Goal: Navigation & Orientation: Find specific page/section

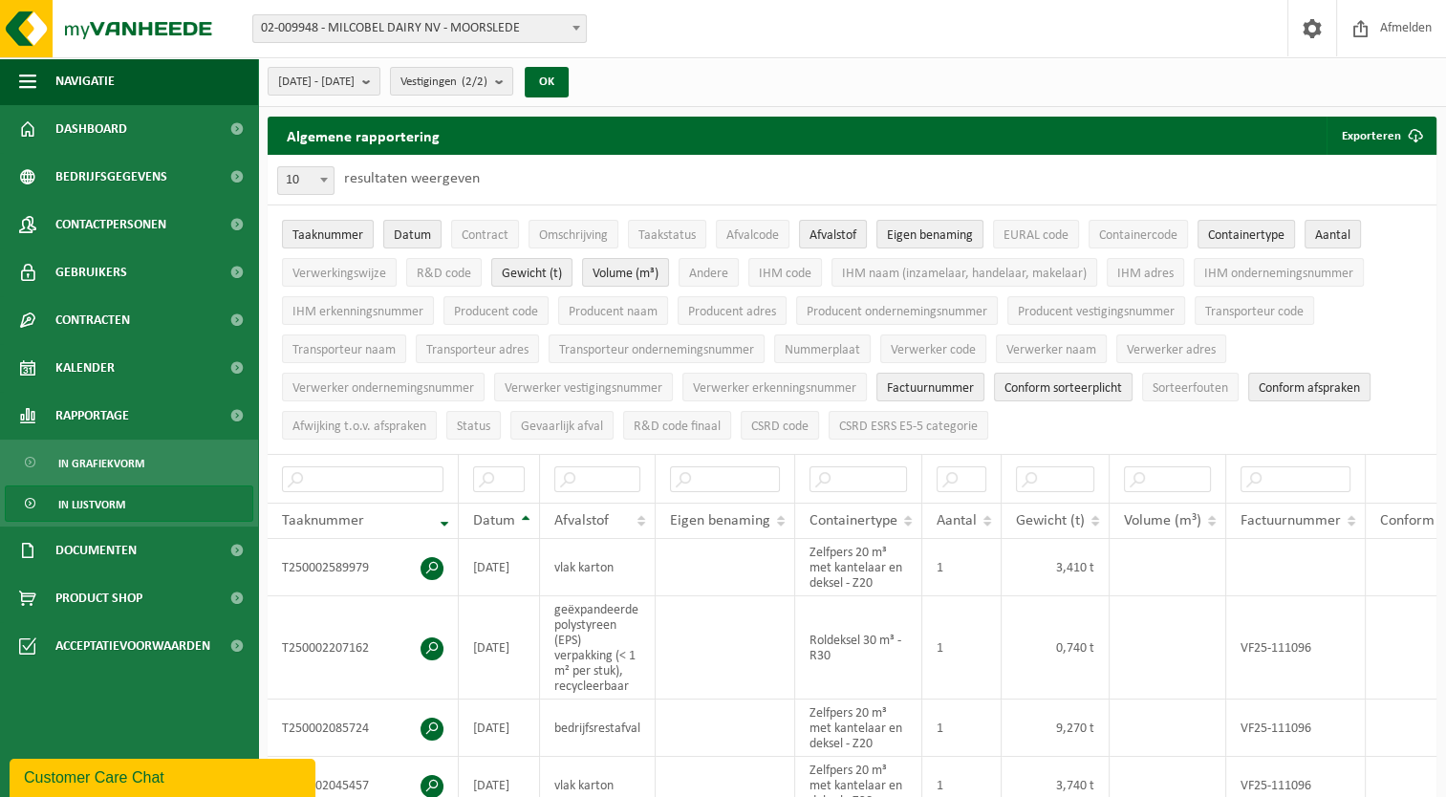
click at [503, 33] on span "02-009948 - MILCOBEL DAIRY NV - MOORSLEDE" at bounding box center [419, 28] width 333 height 27
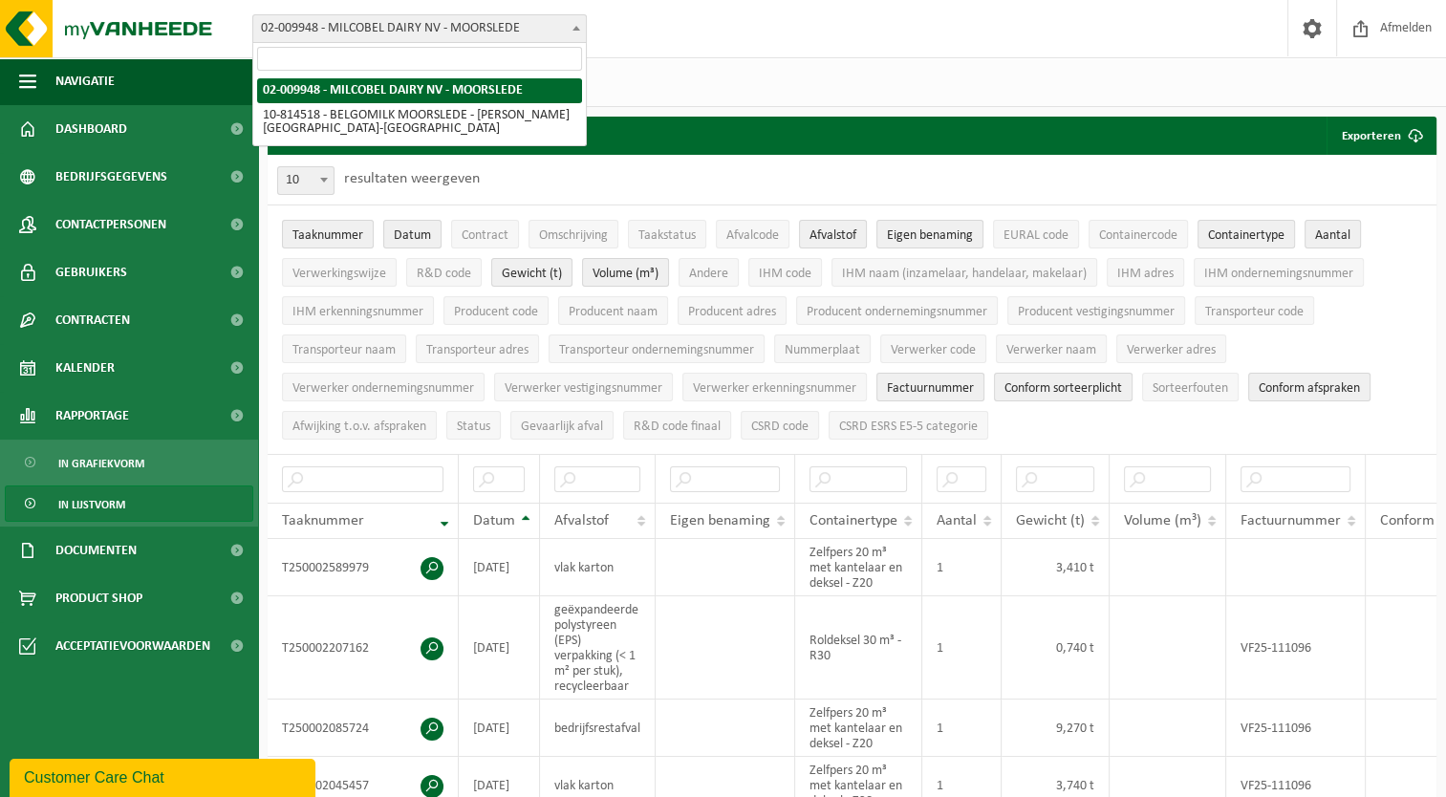
click at [503, 33] on span "02-009948 - MILCOBEL DAIRY NV - MOORSLEDE" at bounding box center [419, 28] width 333 height 27
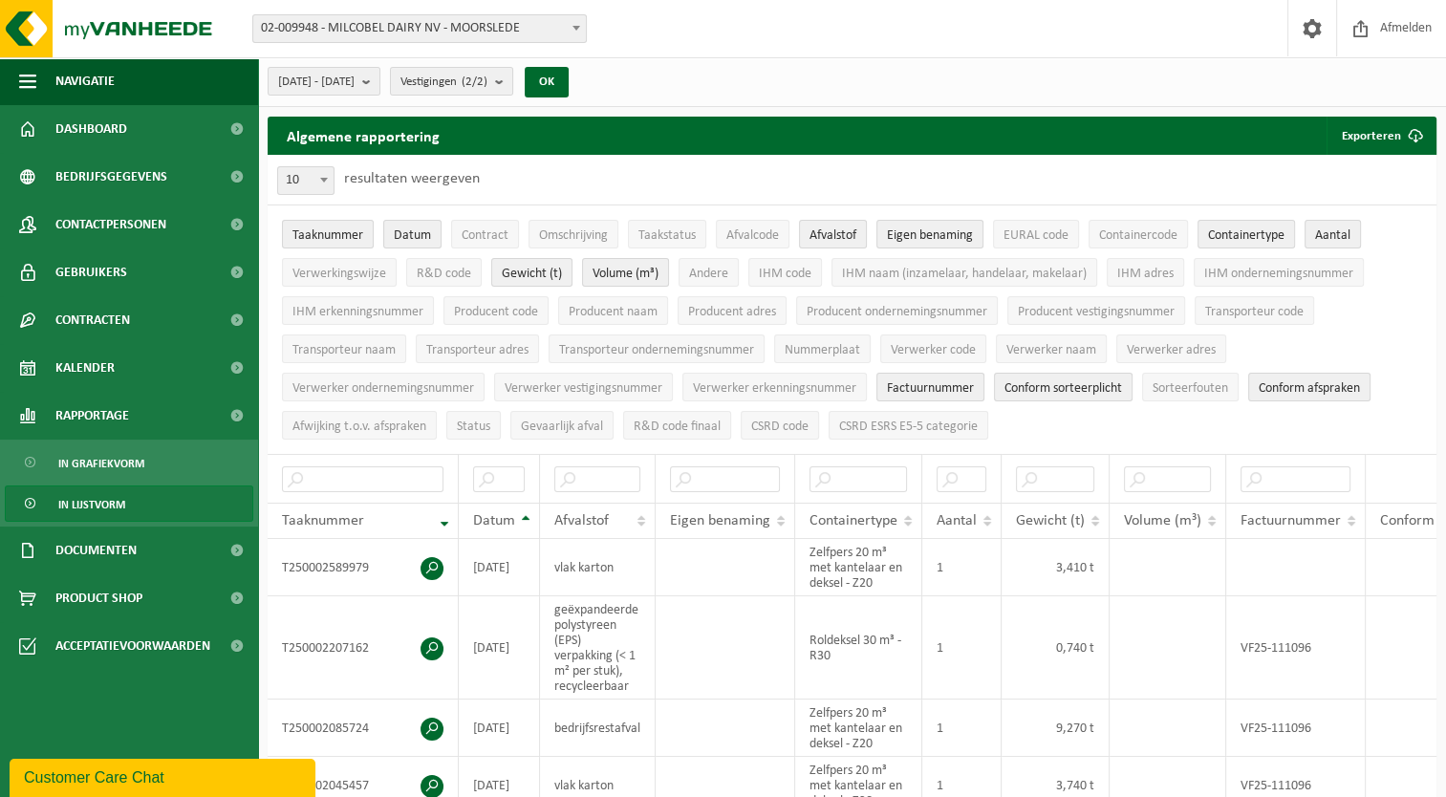
click at [504, 35] on span "02-009948 - MILCOBEL DAIRY NV - MOORSLEDE" at bounding box center [419, 28] width 333 height 27
click at [505, 36] on span "02-009948 - MILCOBEL DAIRY NV - MOORSLEDE" at bounding box center [419, 28] width 333 height 27
click at [174, 270] on link "Gebruikers" at bounding box center [129, 272] width 258 height 48
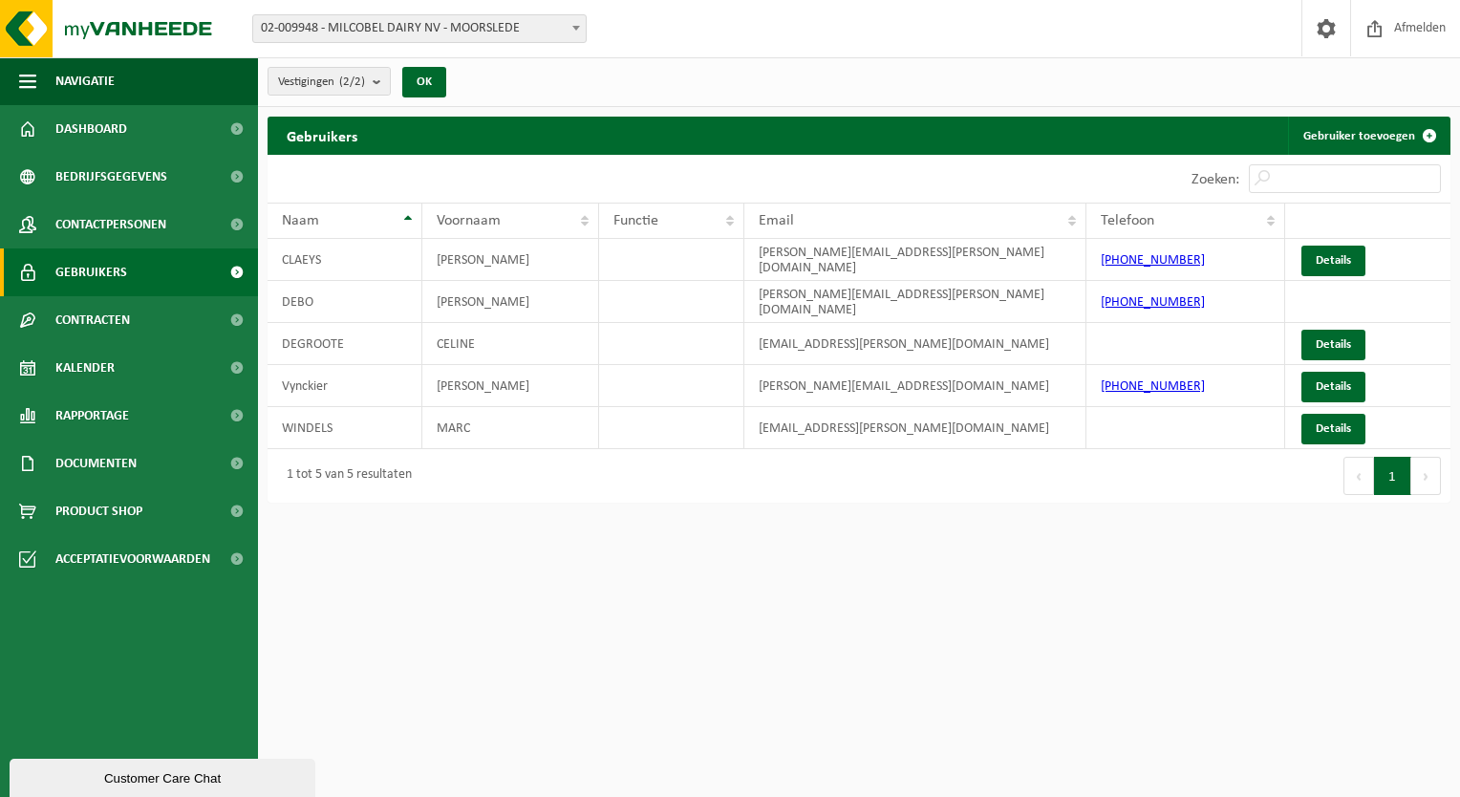
click at [111, 269] on span "Gebruikers" at bounding box center [91, 272] width 72 height 48
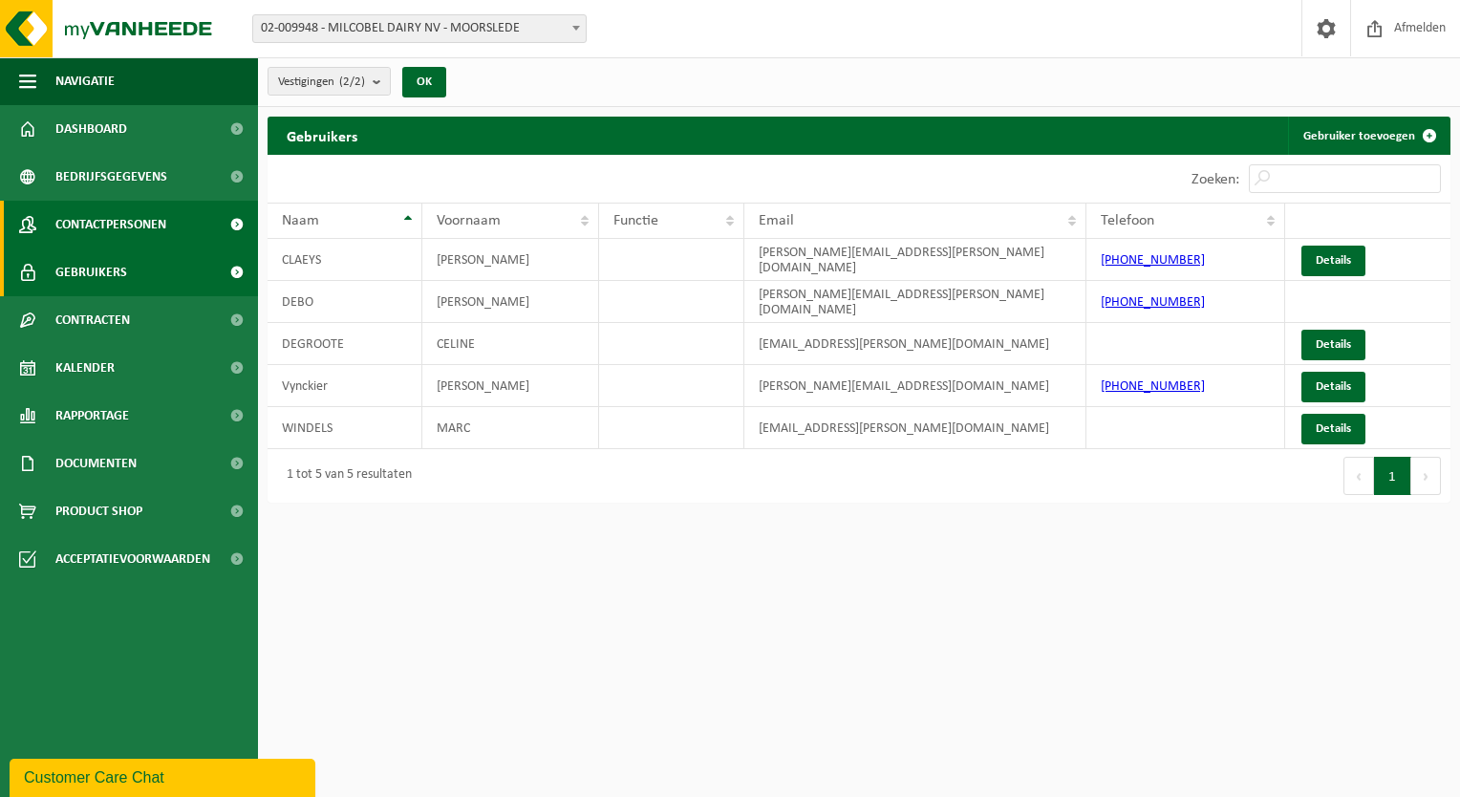
click at [122, 223] on span "Contactpersonen" at bounding box center [110, 225] width 111 height 48
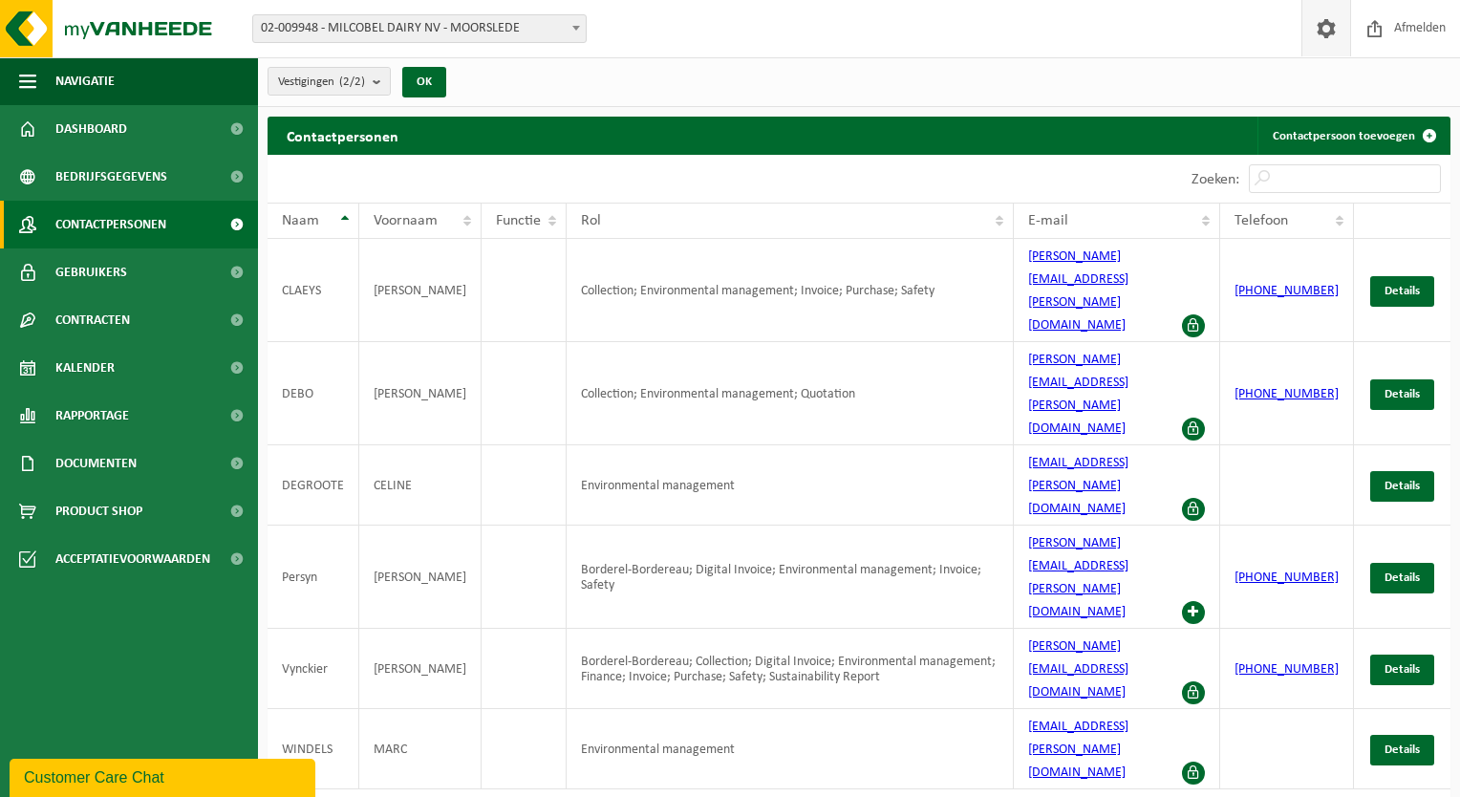
click at [1320, 26] on span at bounding box center [1326, 28] width 29 height 56
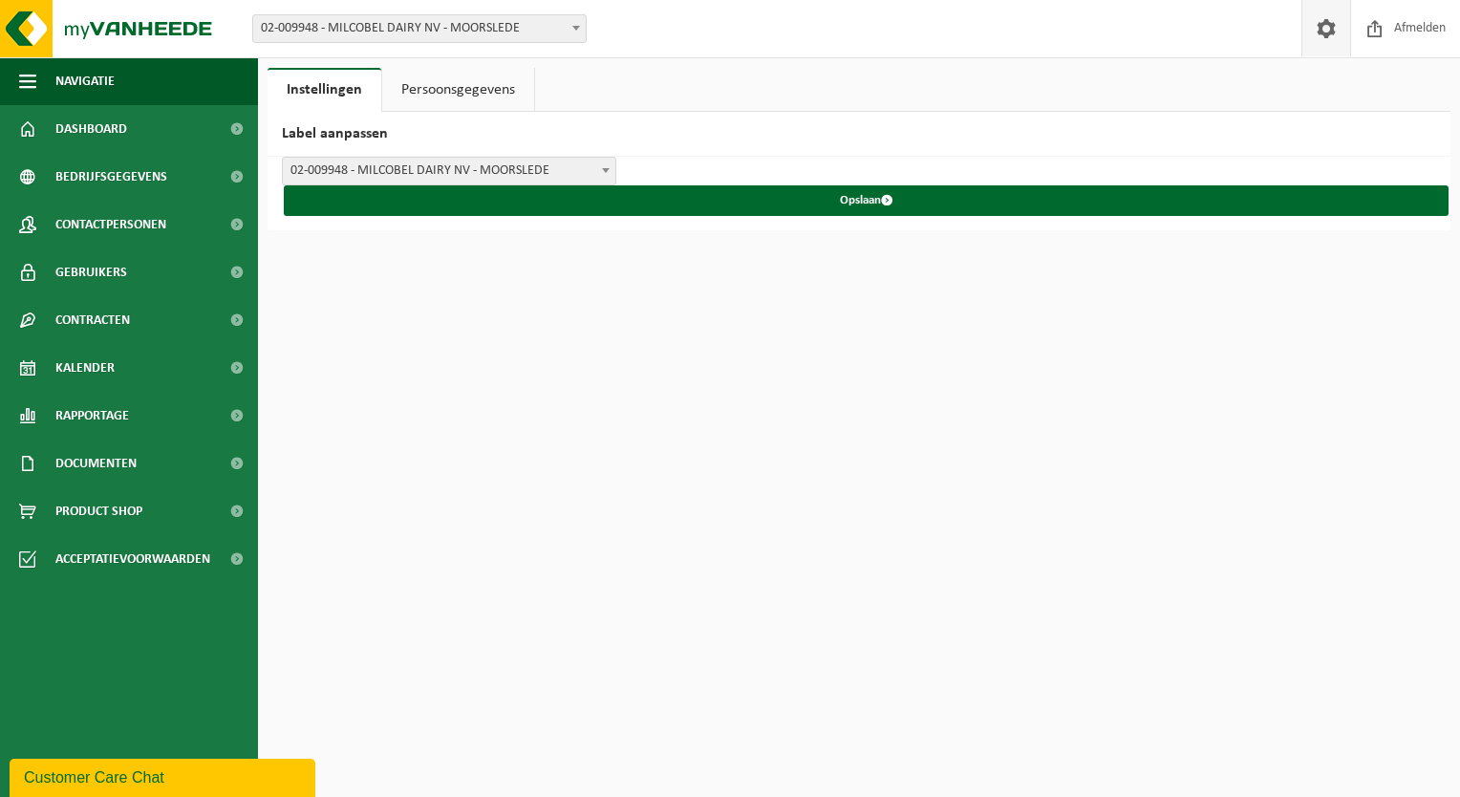
click at [493, 103] on link "Persoonsgegevens" at bounding box center [458, 90] width 152 height 44
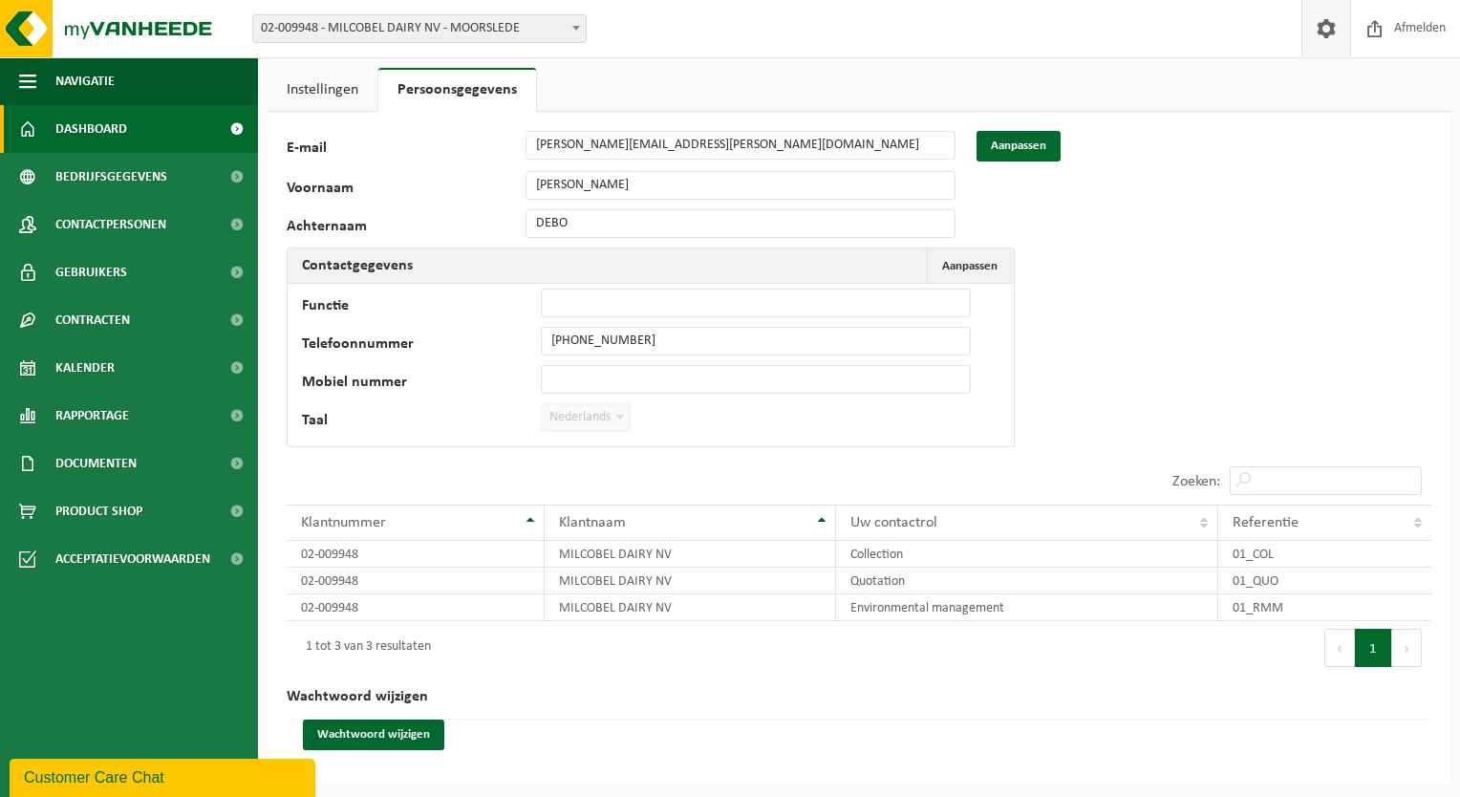
click at [106, 125] on span "Dashboard" at bounding box center [91, 129] width 72 height 48
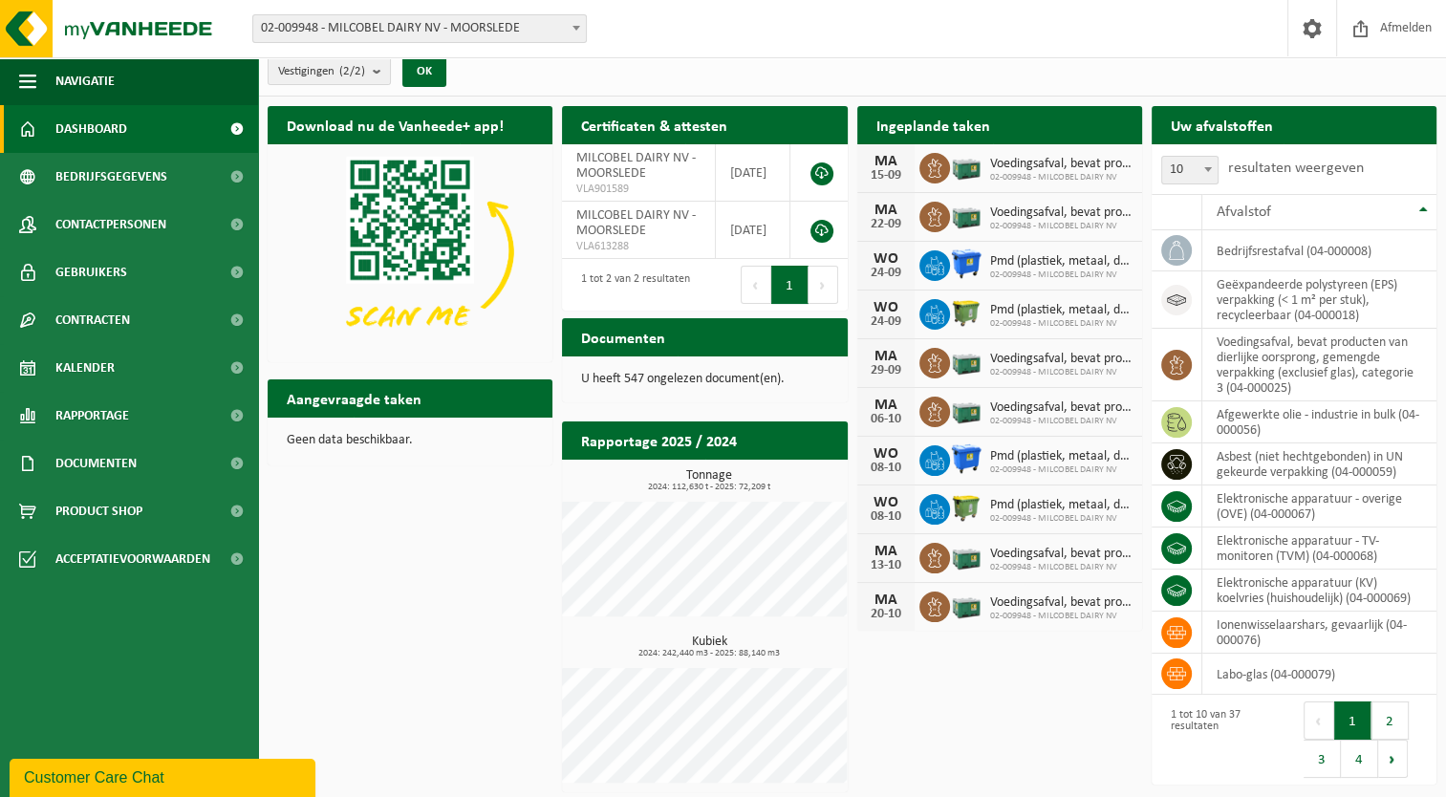
scroll to position [13, 0]
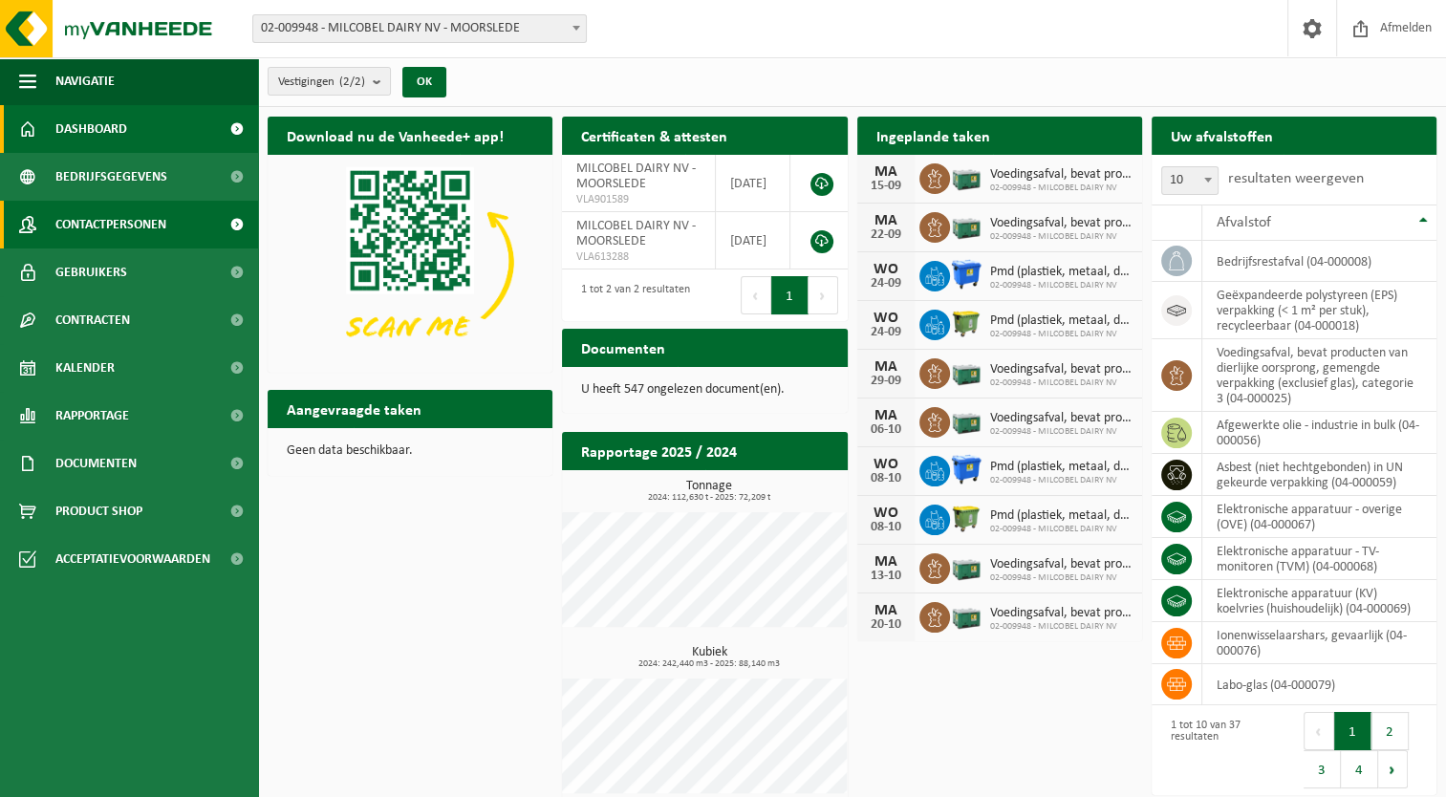
click at [99, 225] on span "Contactpersonen" at bounding box center [110, 225] width 111 height 48
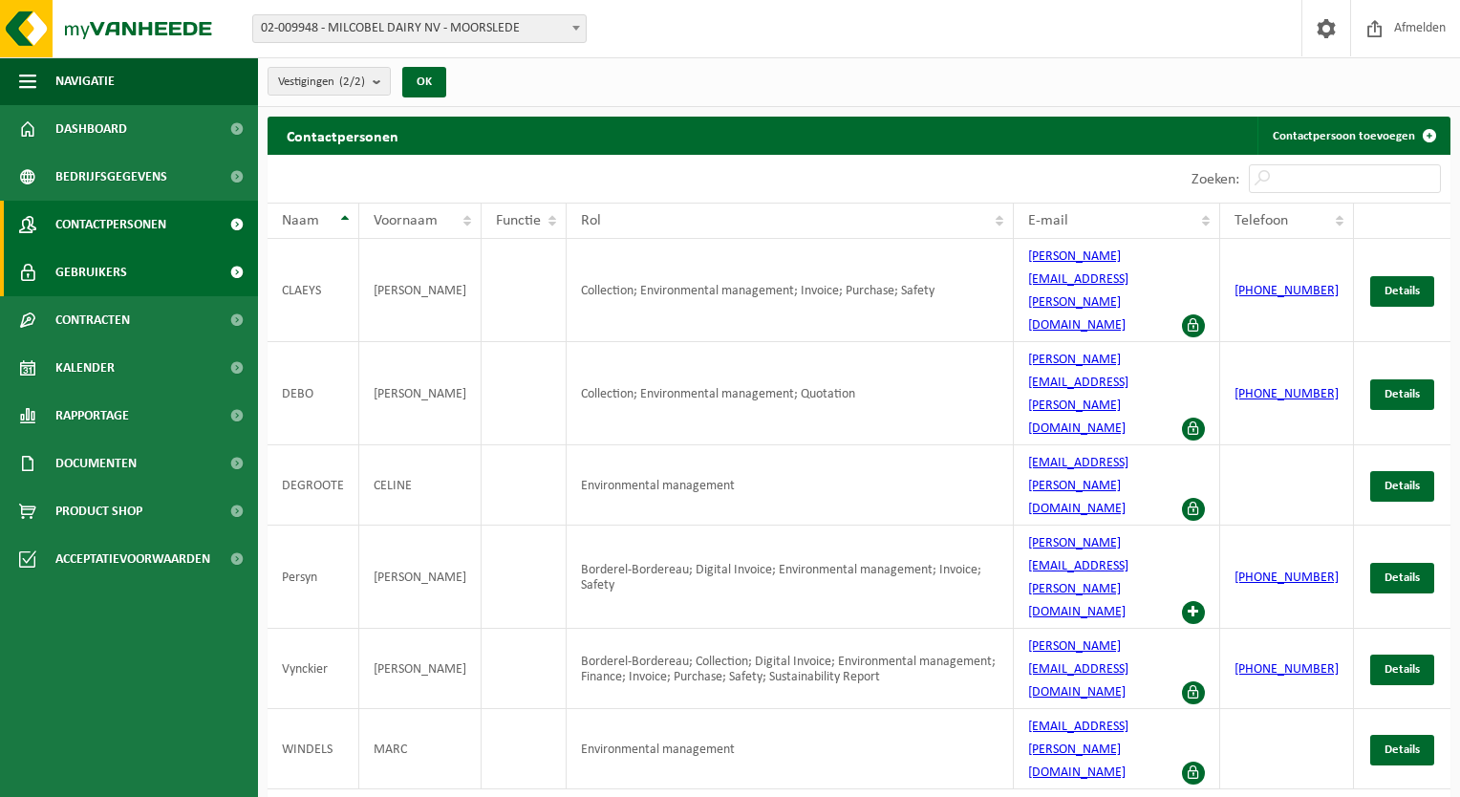
click at [95, 266] on span "Gebruikers" at bounding box center [91, 272] width 72 height 48
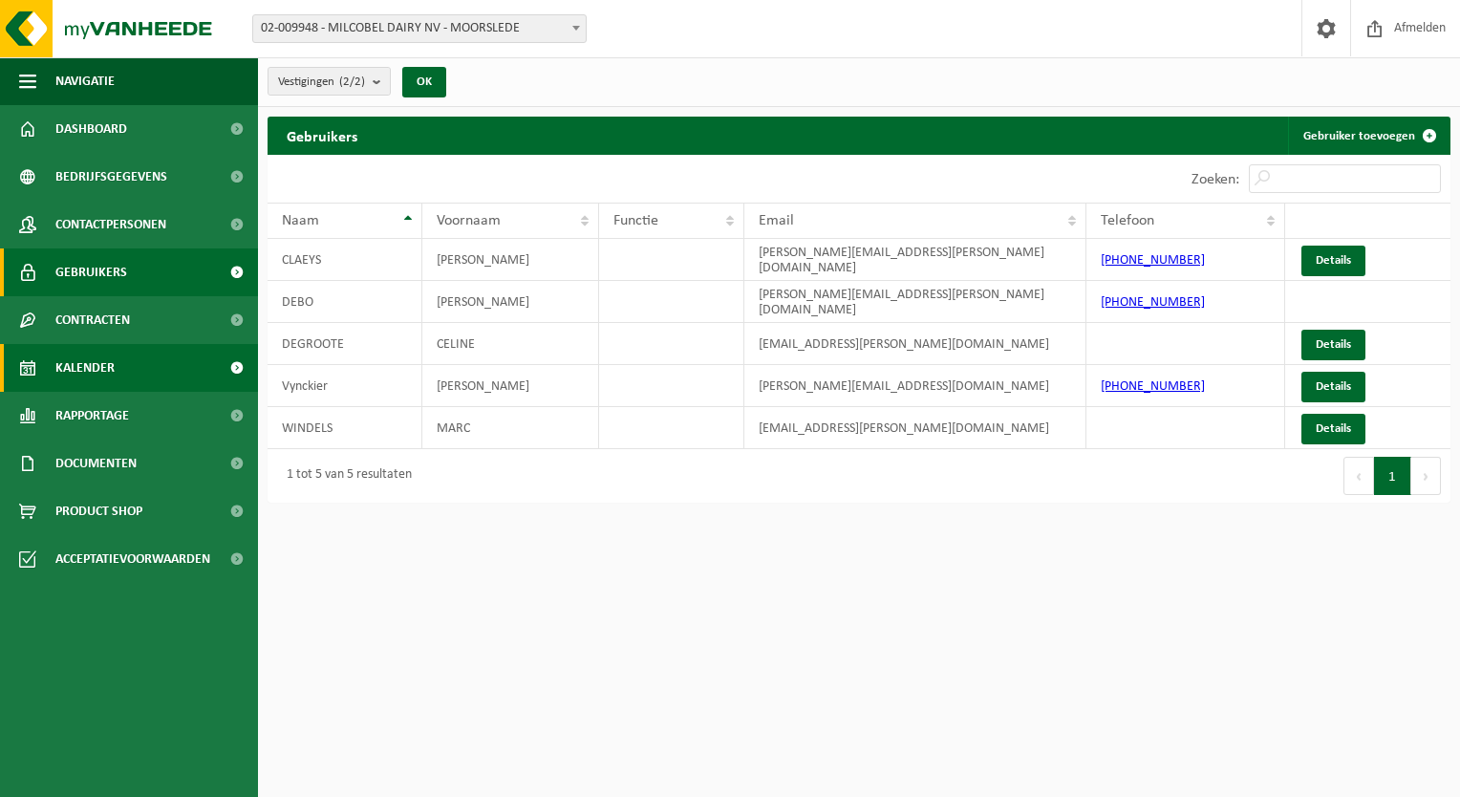
click at [106, 369] on span "Kalender" at bounding box center [84, 368] width 59 height 48
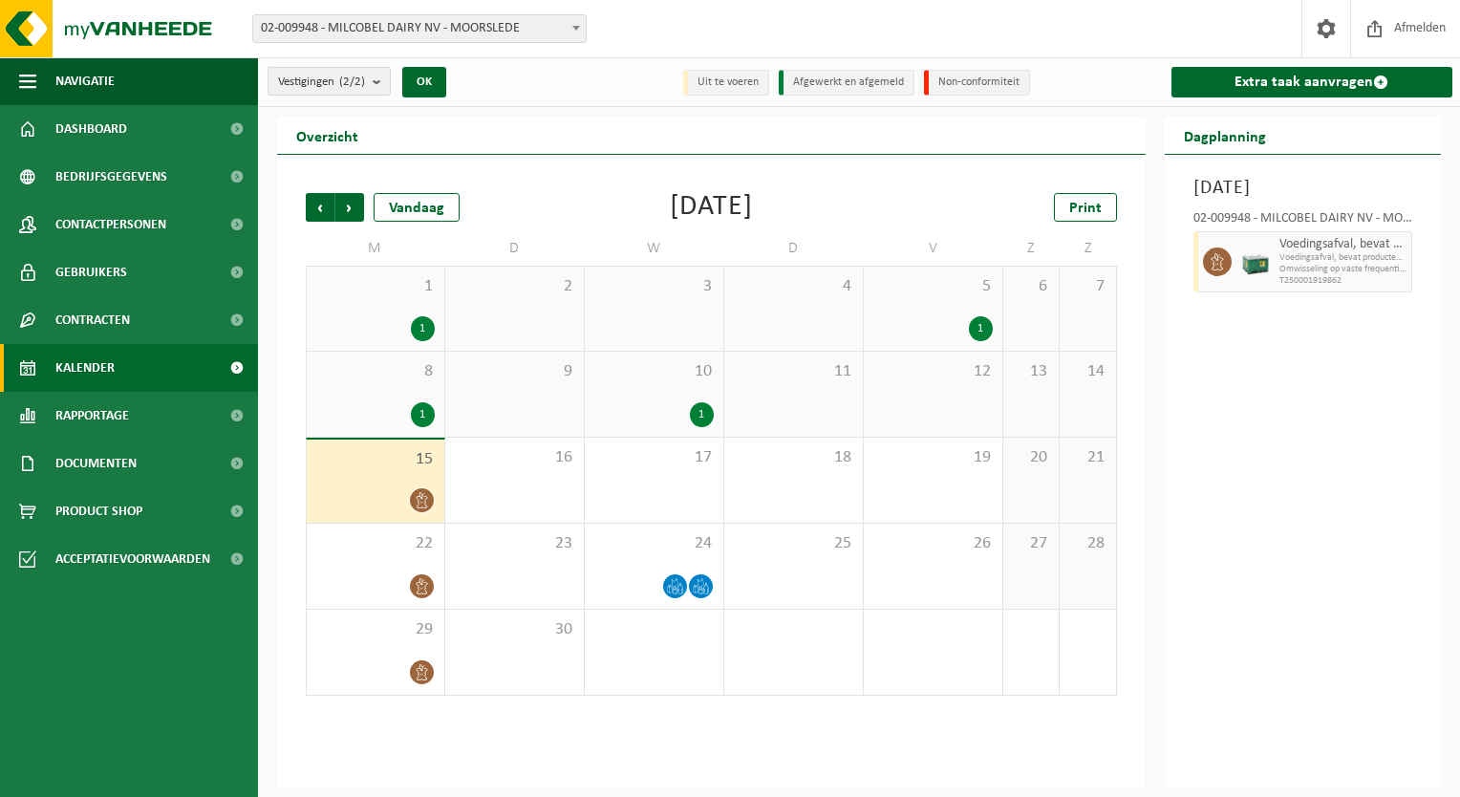
click at [419, 496] on icon at bounding box center [422, 500] width 16 height 16
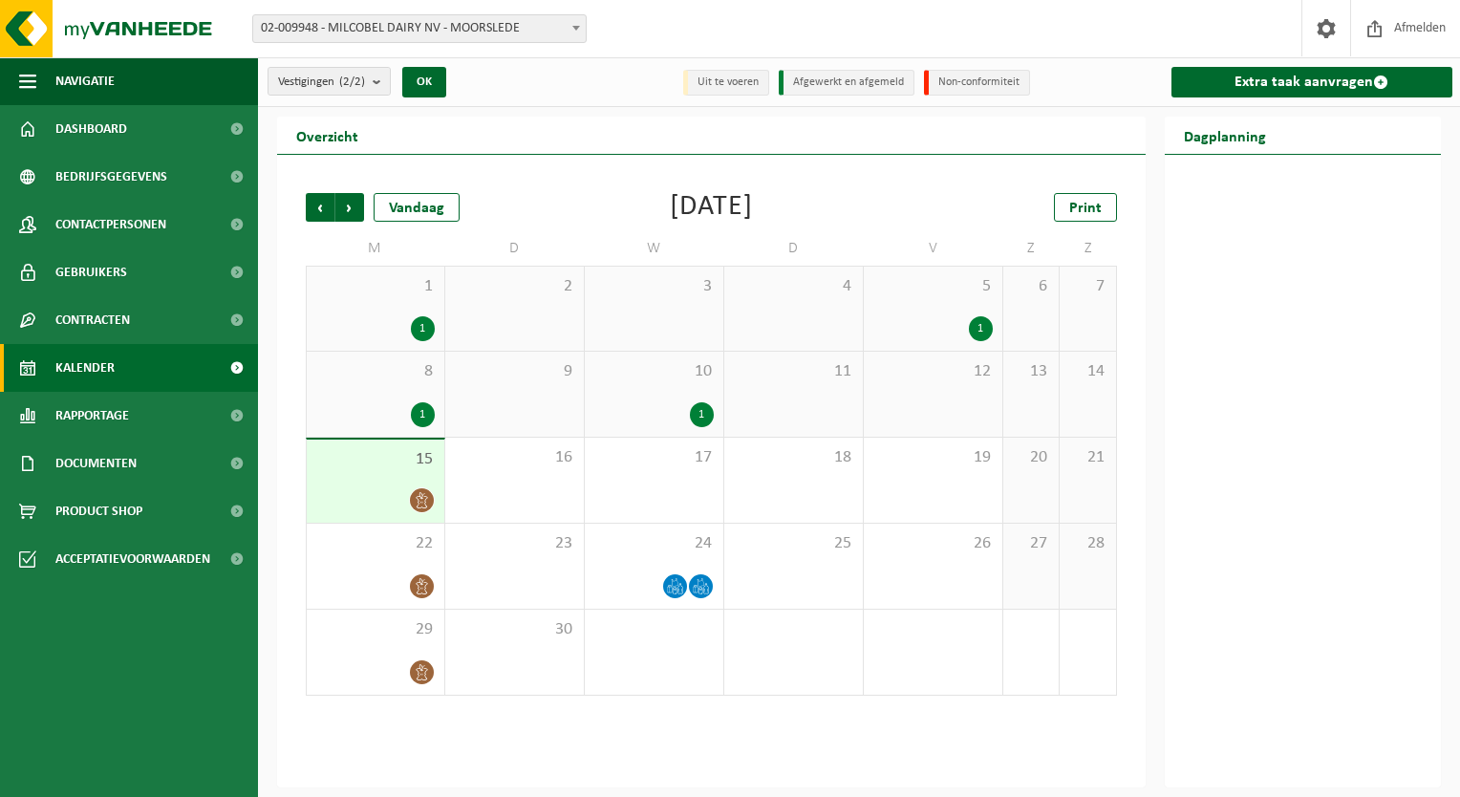
click at [387, 404] on div "1" at bounding box center [375, 414] width 118 height 25
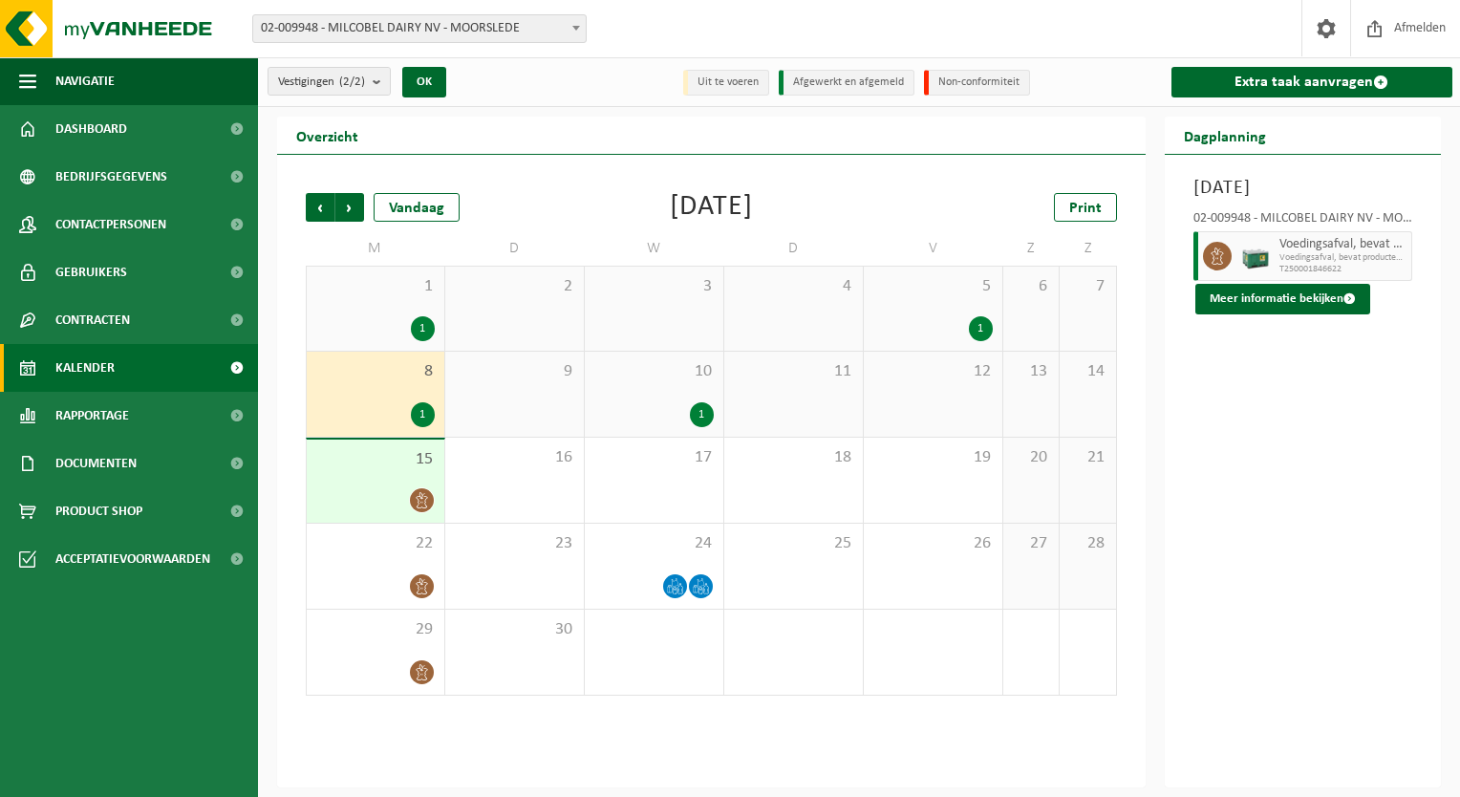
click at [382, 378] on span "8" at bounding box center [375, 371] width 118 height 21
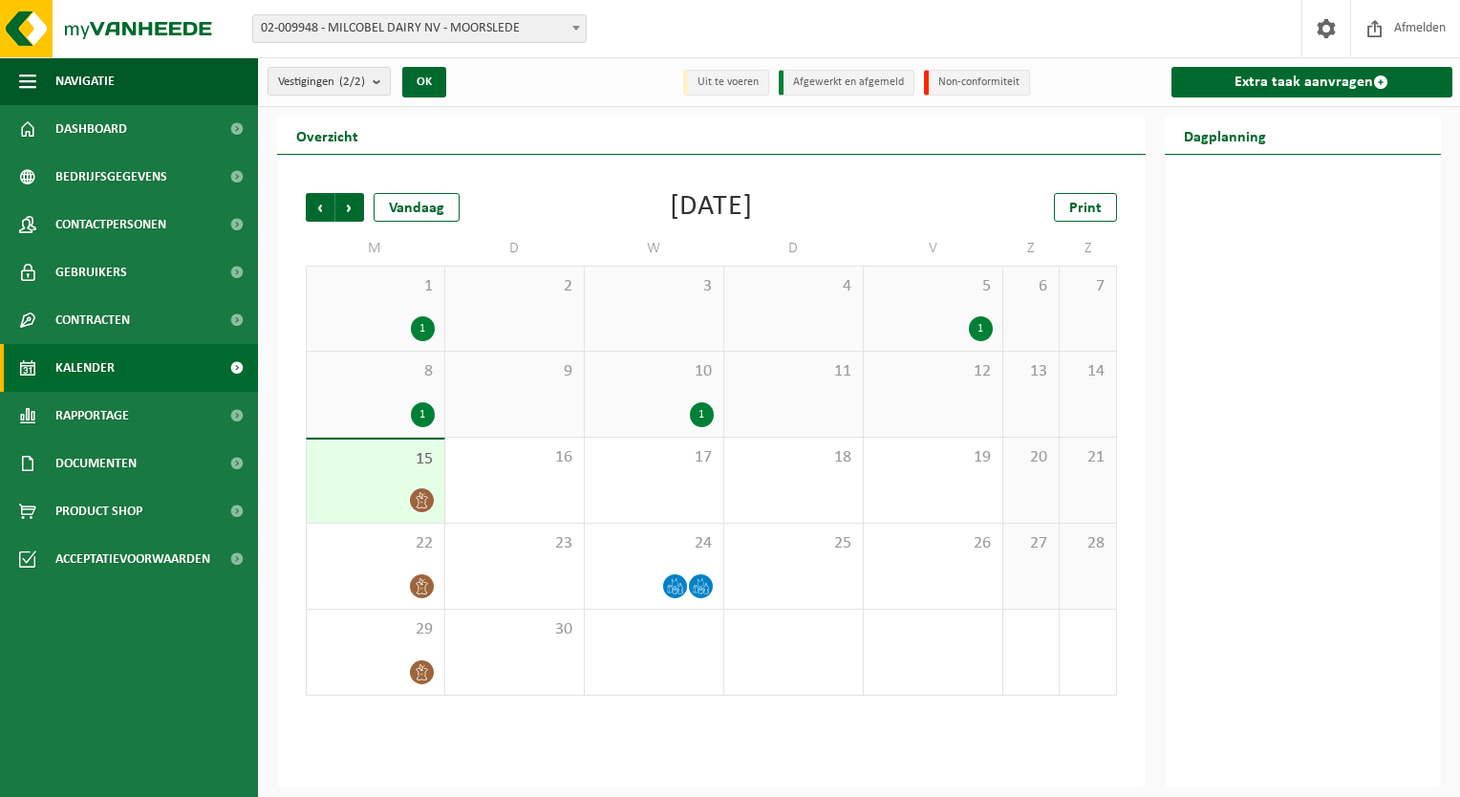
click at [385, 388] on div "8 1" at bounding box center [376, 394] width 138 height 85
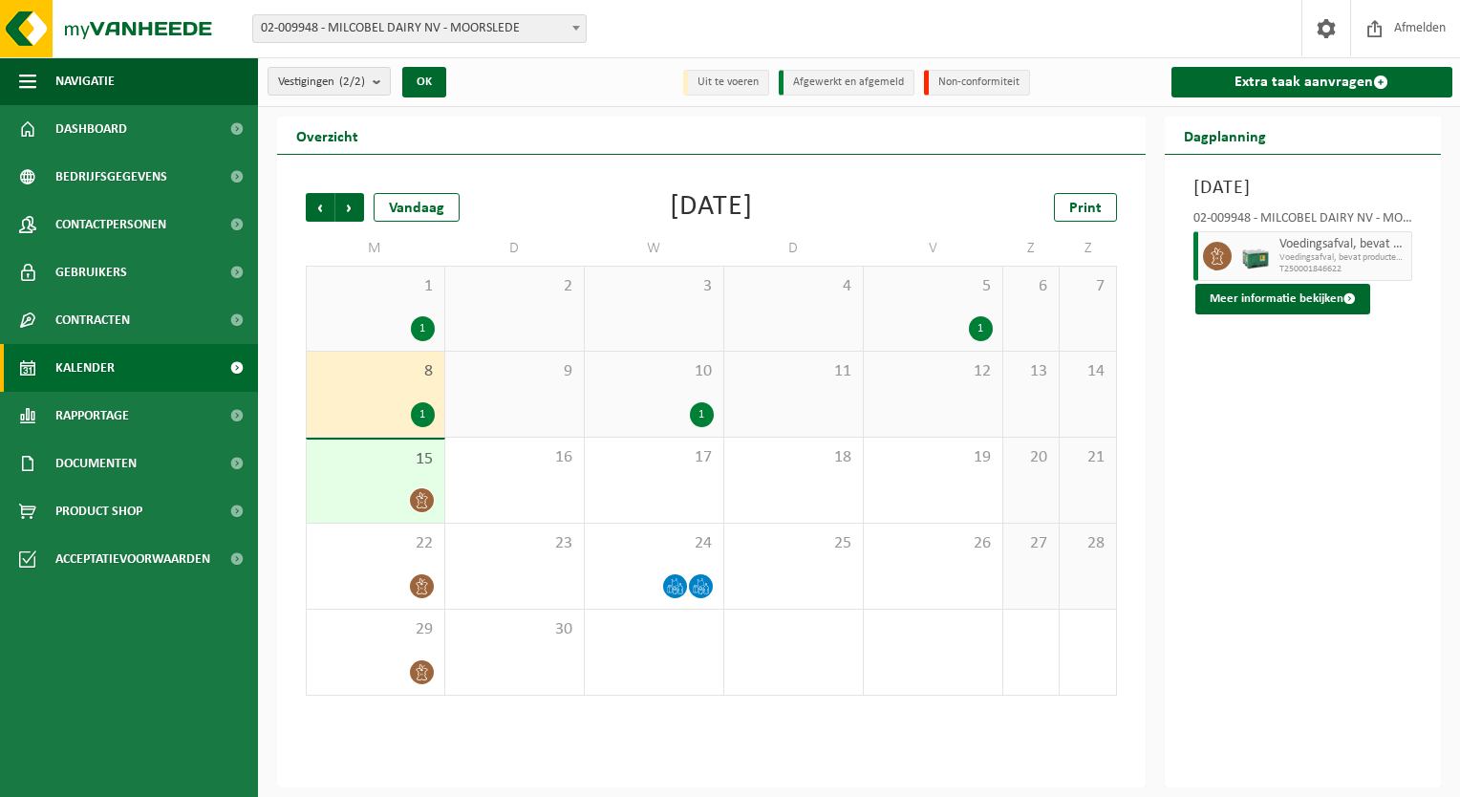
click at [497, 377] on span "9" at bounding box center [514, 371] width 119 height 21
